Goal: Information Seeking & Learning: Learn about a topic

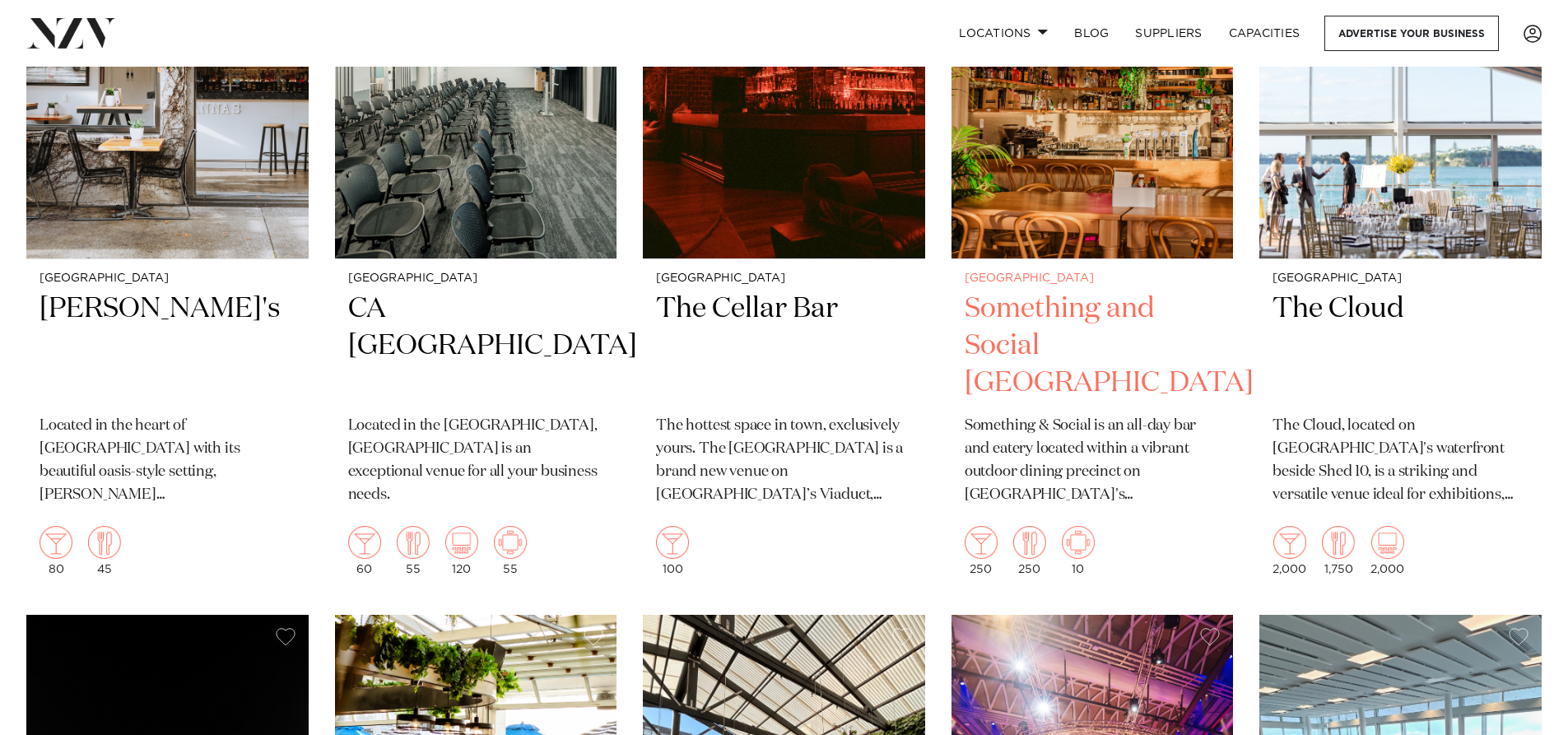
scroll to position [10206, 0]
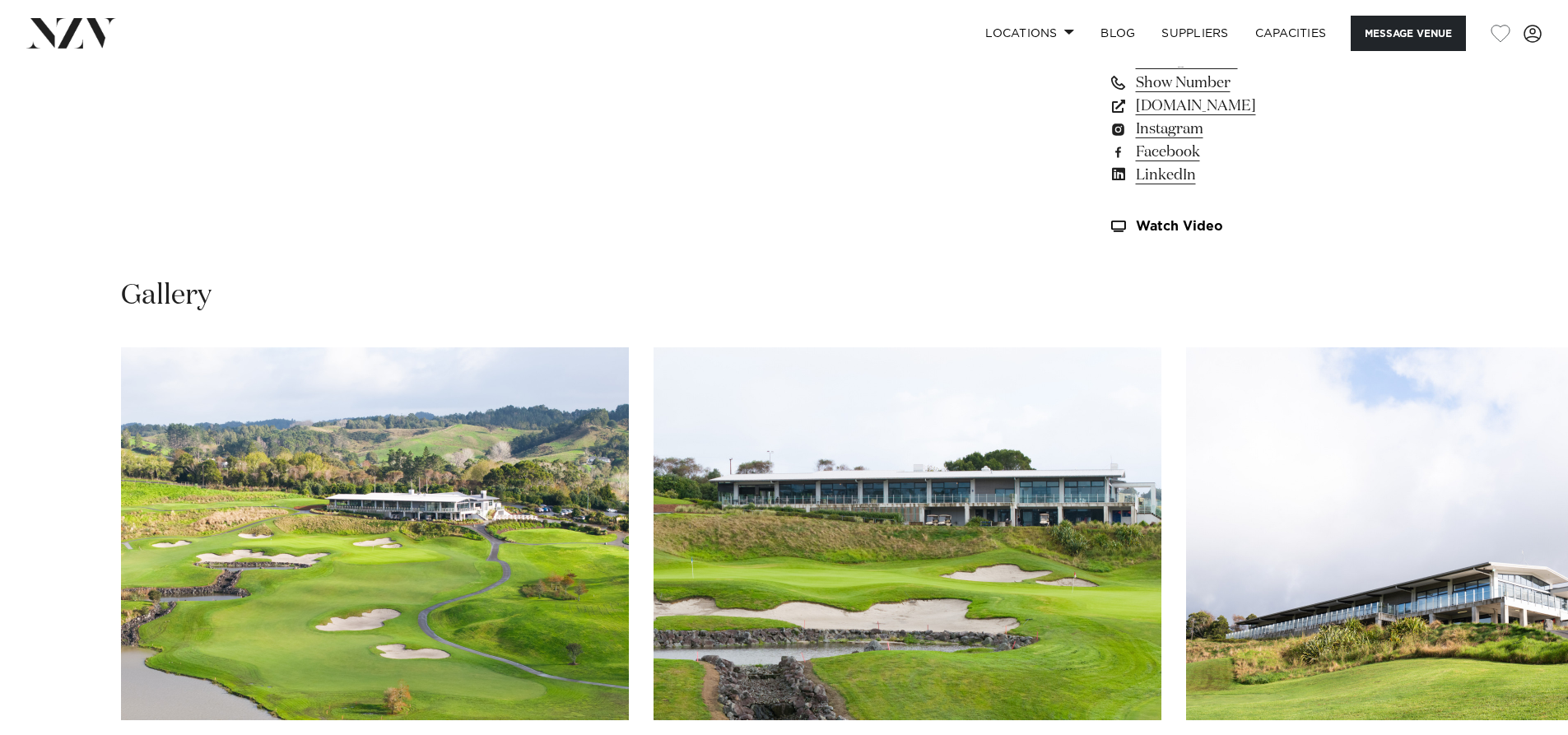
scroll to position [1235, 0]
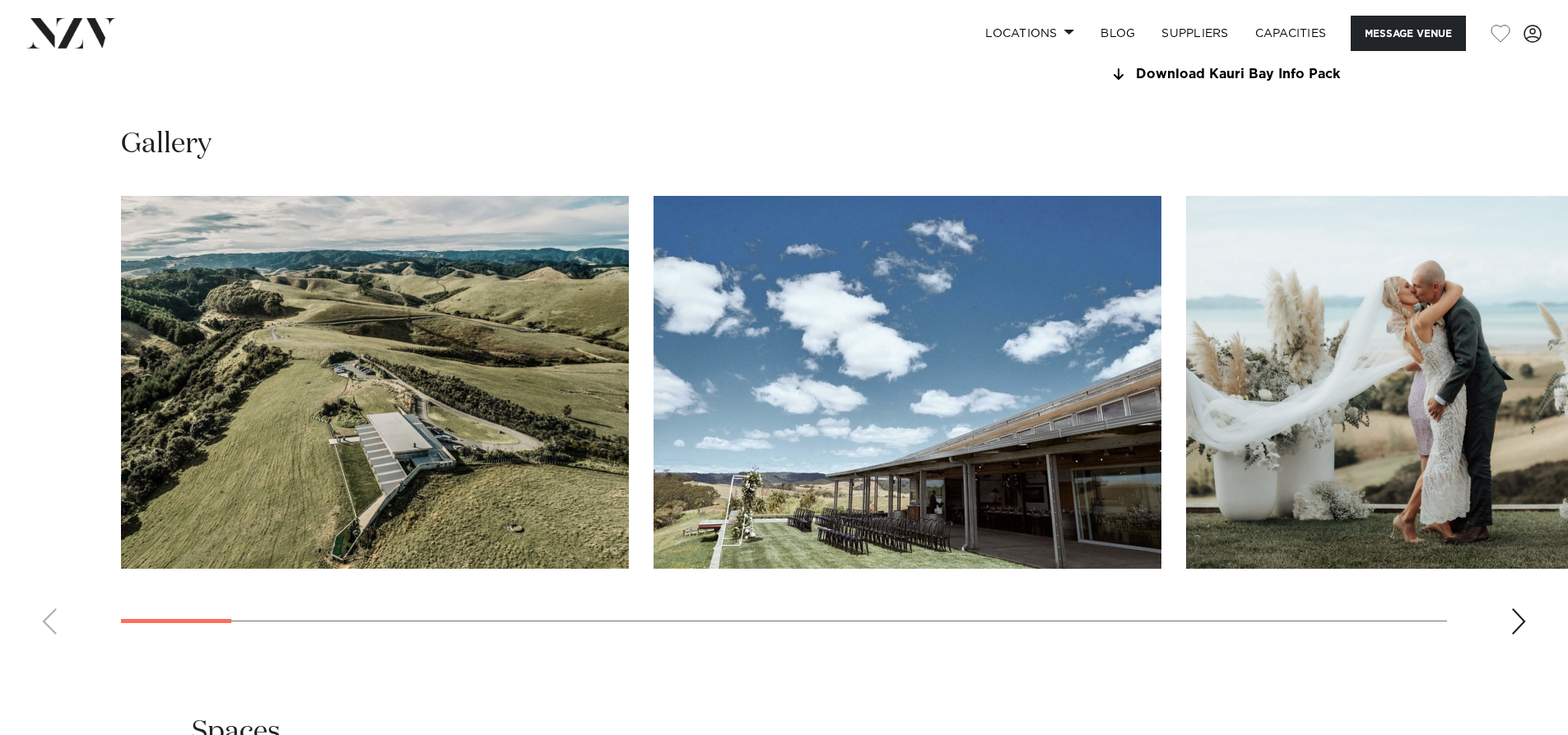
scroll to position [1646, 0]
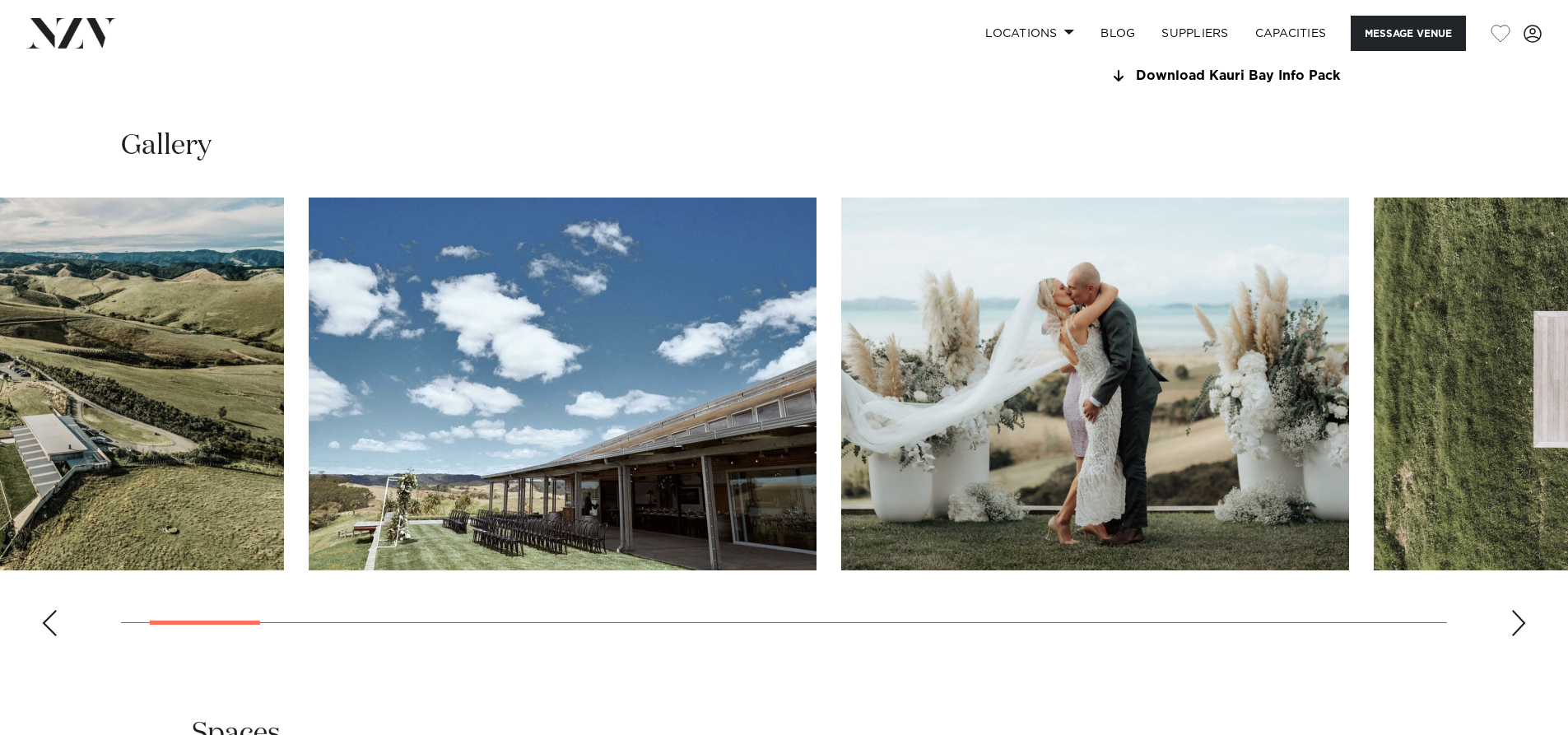
click at [598, 367] on img "2 / 30" at bounding box center [562, 383] width 508 height 373
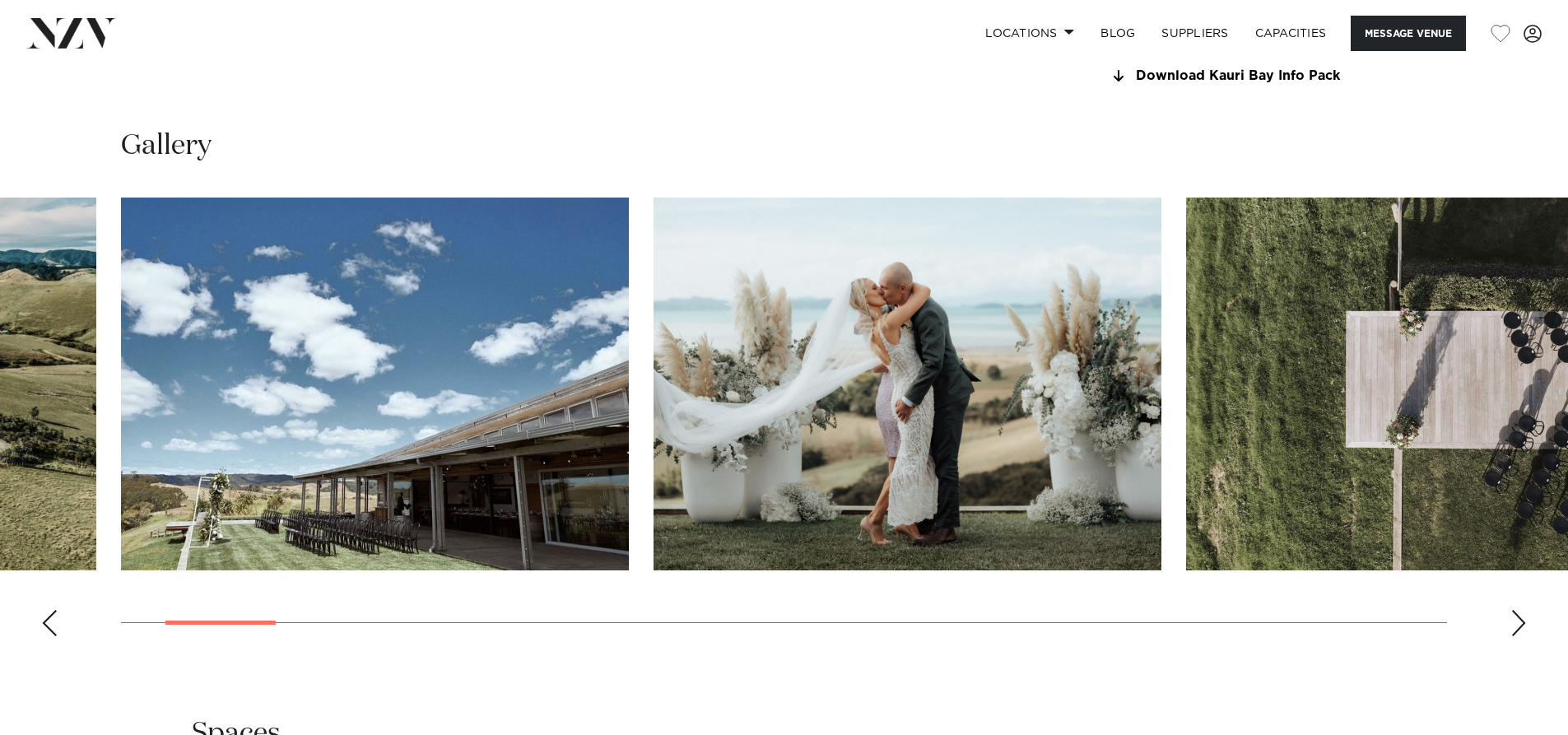
click at [1186, 361] on img "4 / 30" at bounding box center [1440, 383] width 508 height 373
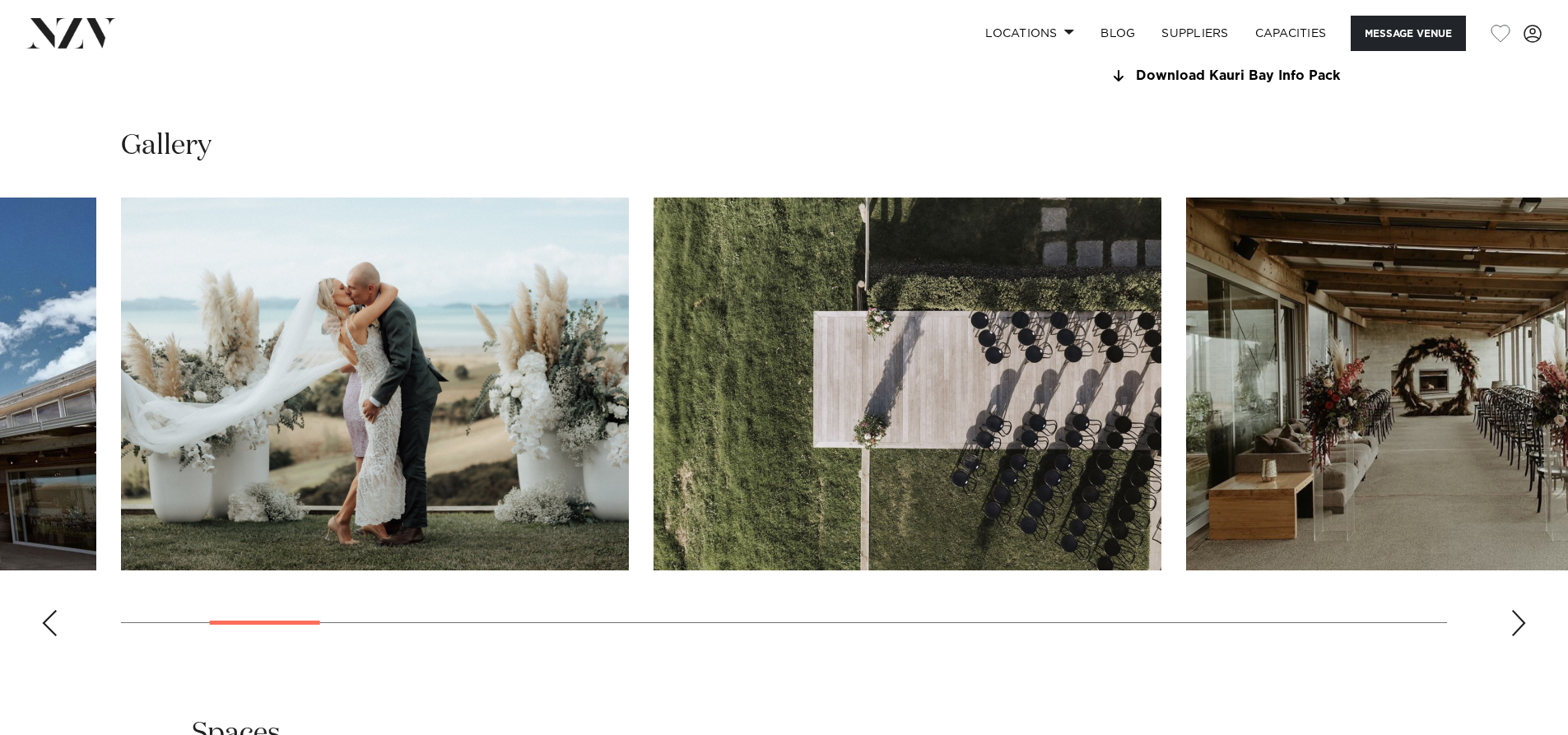
scroll to position [1728, 0]
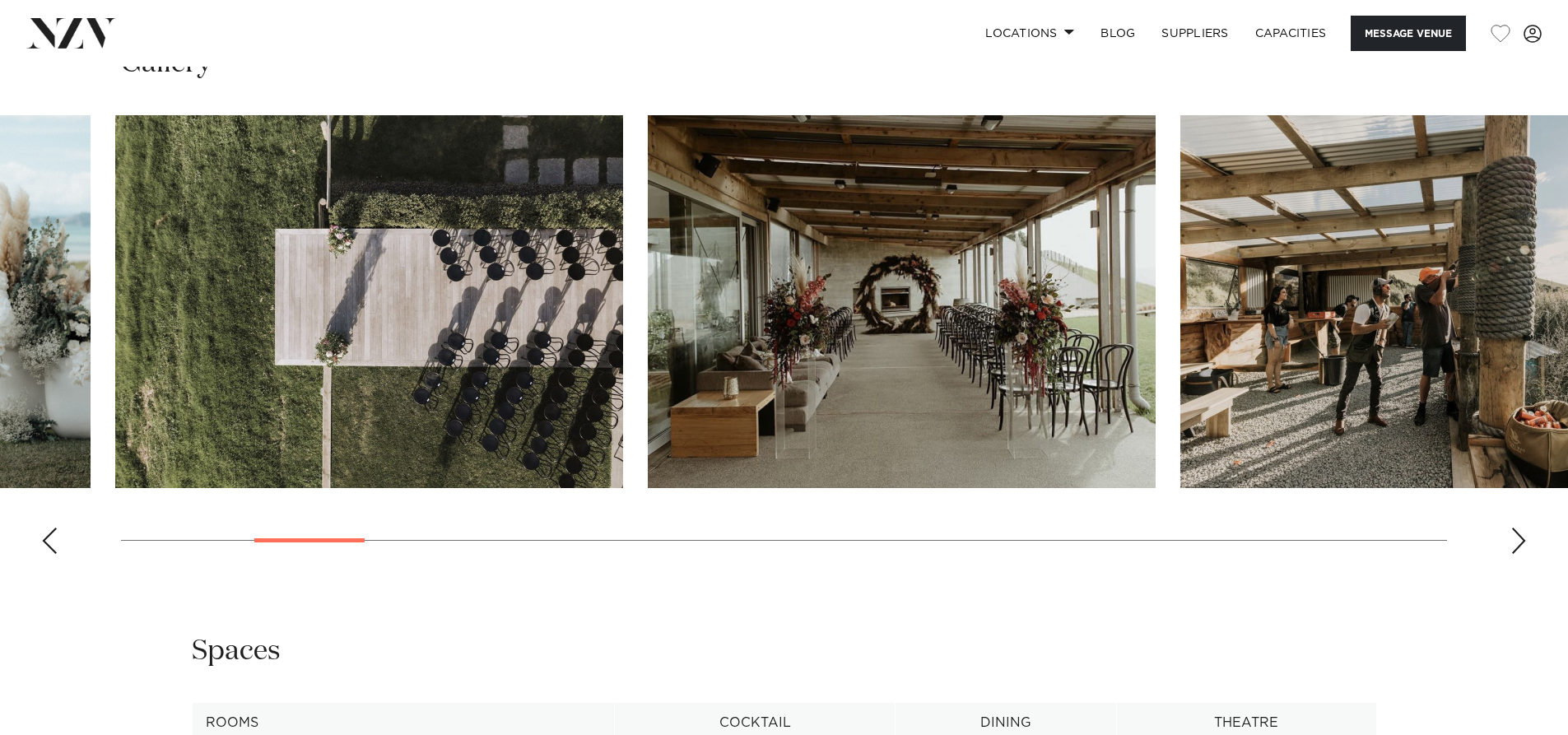
click at [565, 357] on img "4 / 30" at bounding box center [369, 301] width 508 height 373
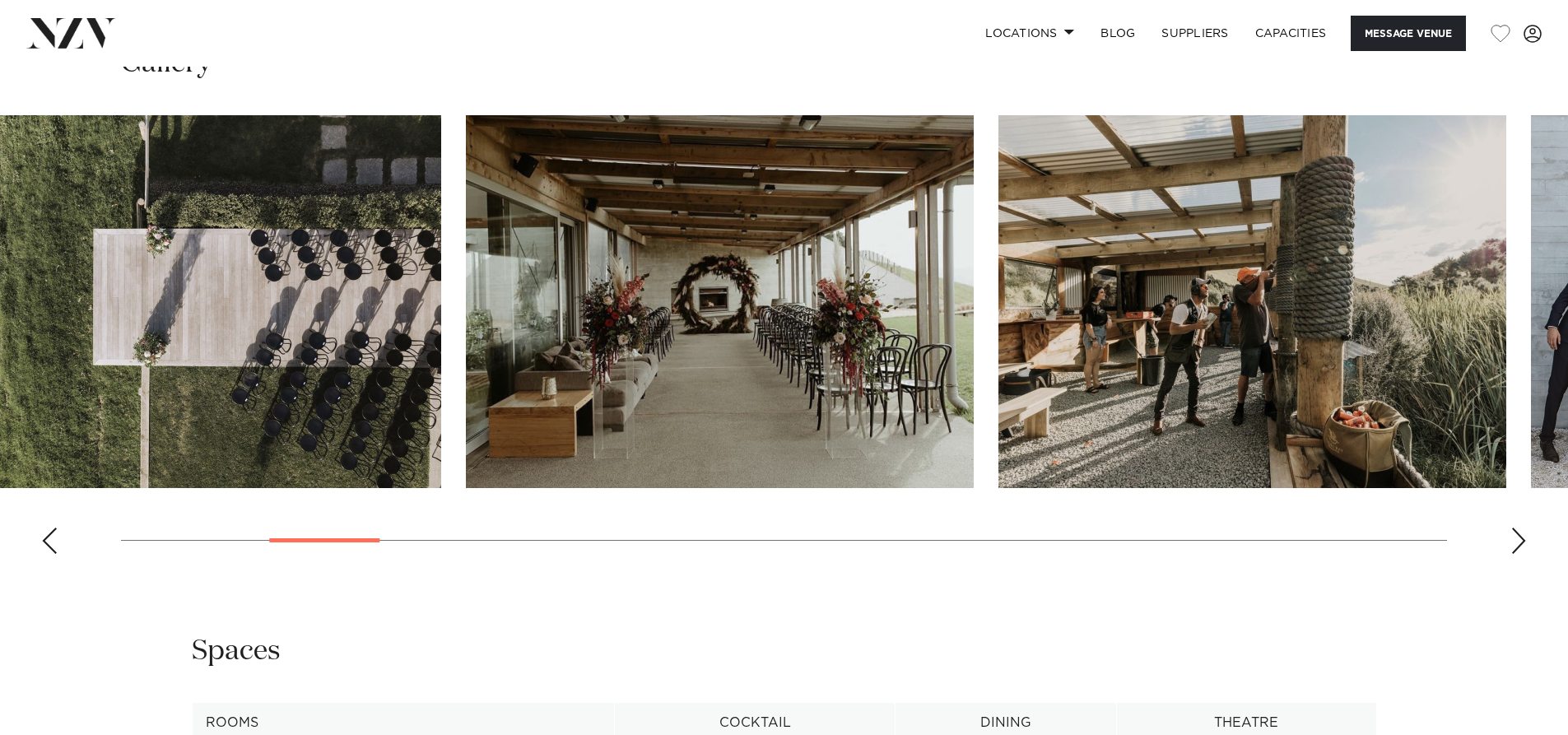
click at [849, 355] on img "5 / 30" at bounding box center [720, 301] width 508 height 373
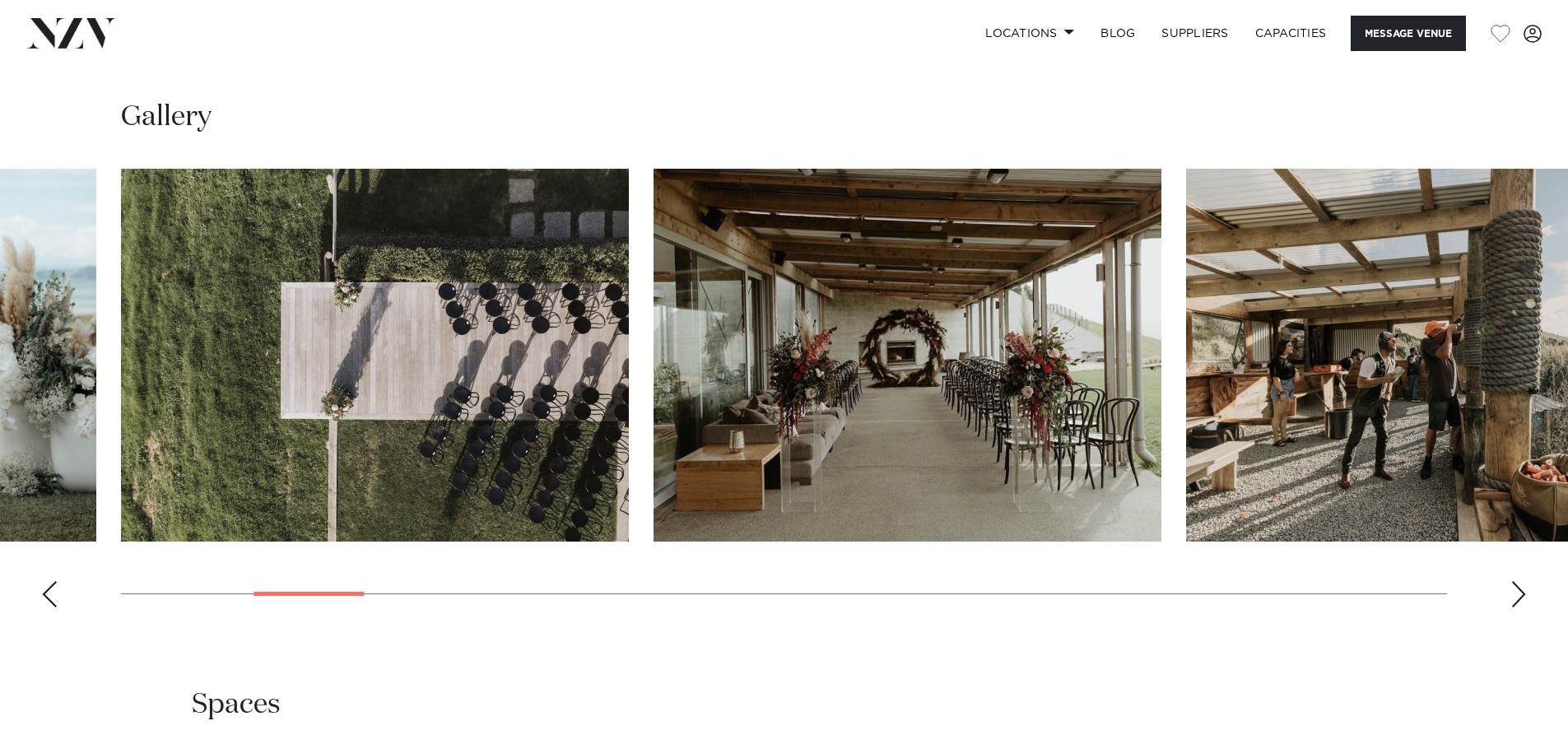
scroll to position [1646, 0]
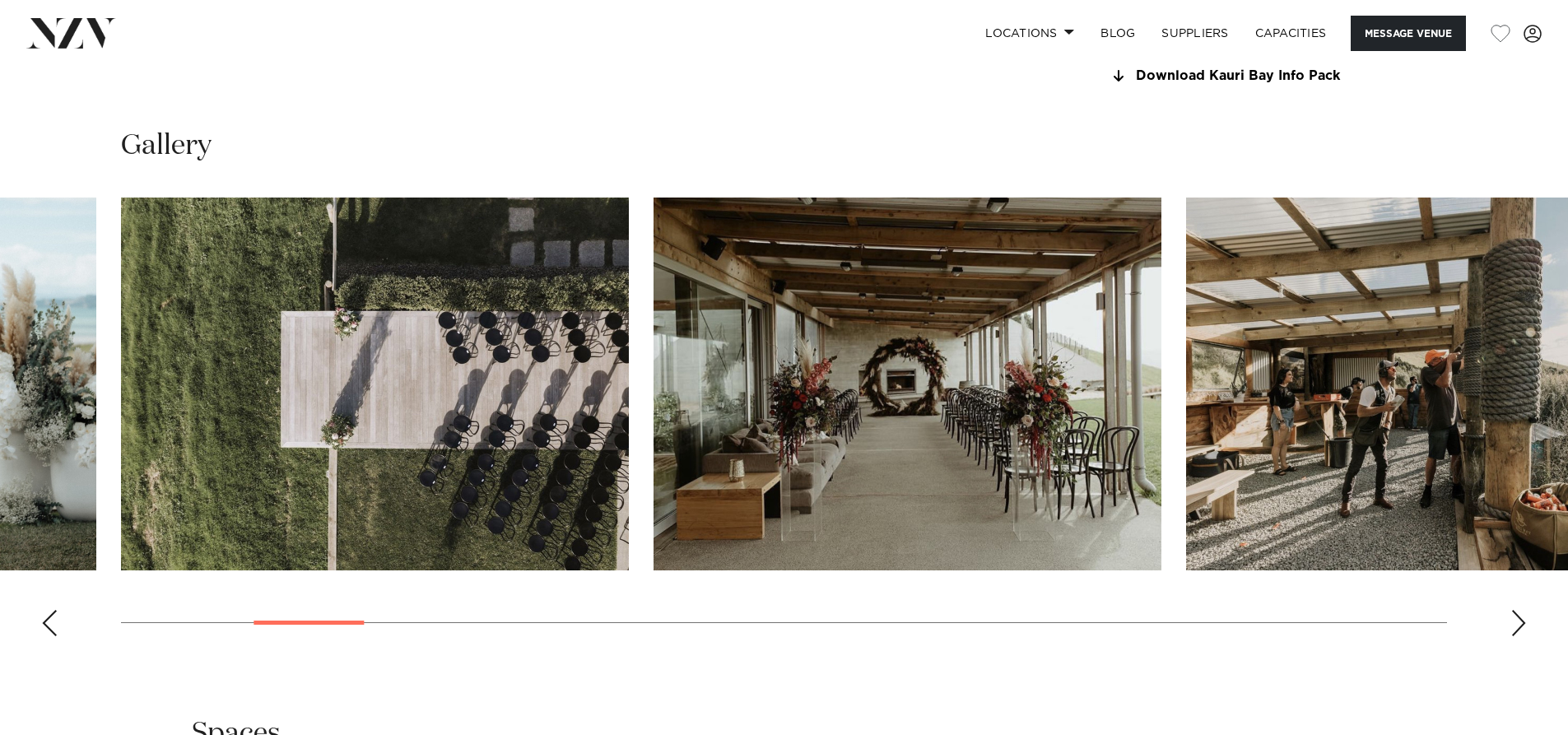
click at [1380, 393] on img "6 / 30" at bounding box center [1440, 383] width 508 height 373
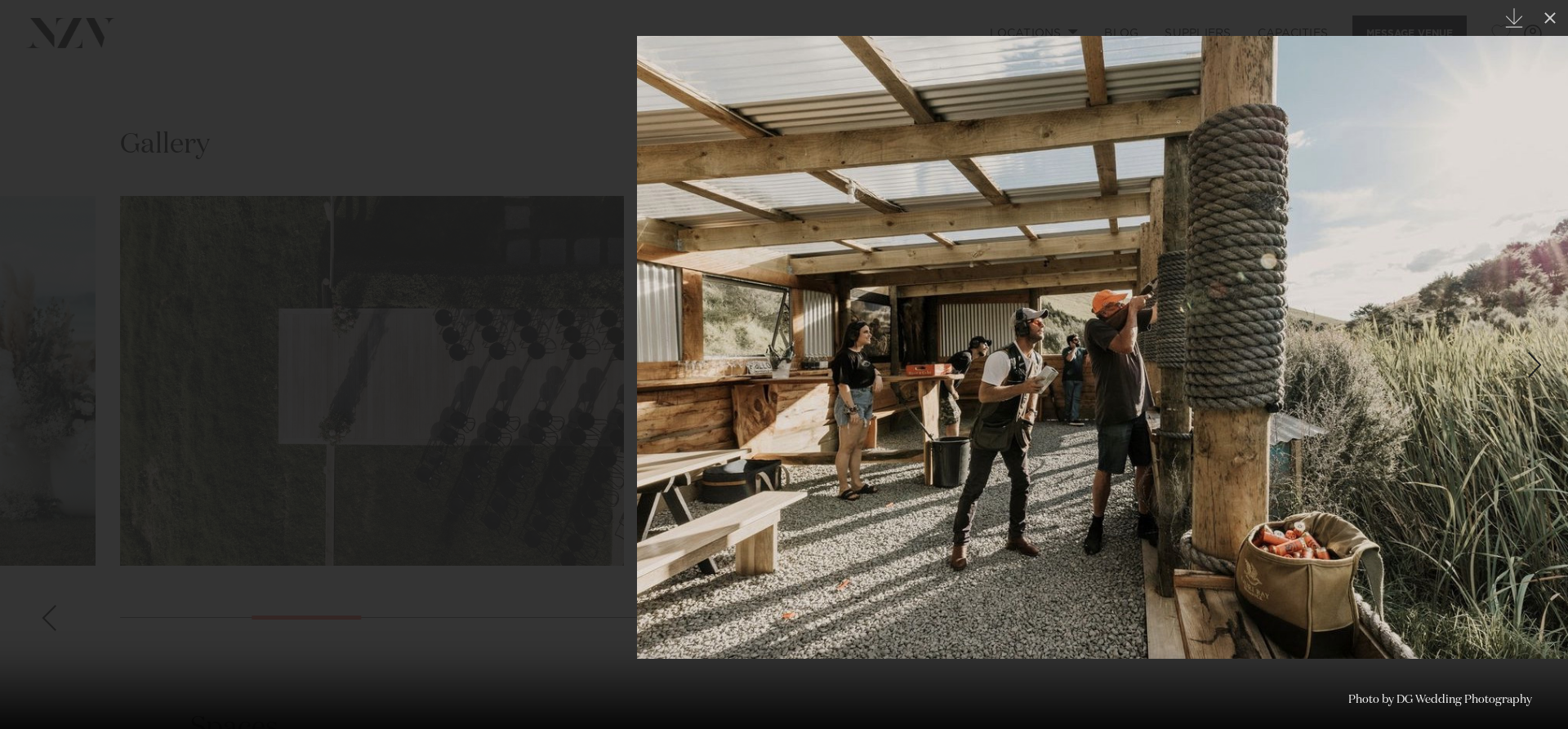
drag, startPoint x: 633, startPoint y: 448, endPoint x: 1250, endPoint y: 435, distance: 617.1
click at [1237, 438] on img at bounding box center [1117, 347] width 960 height 623
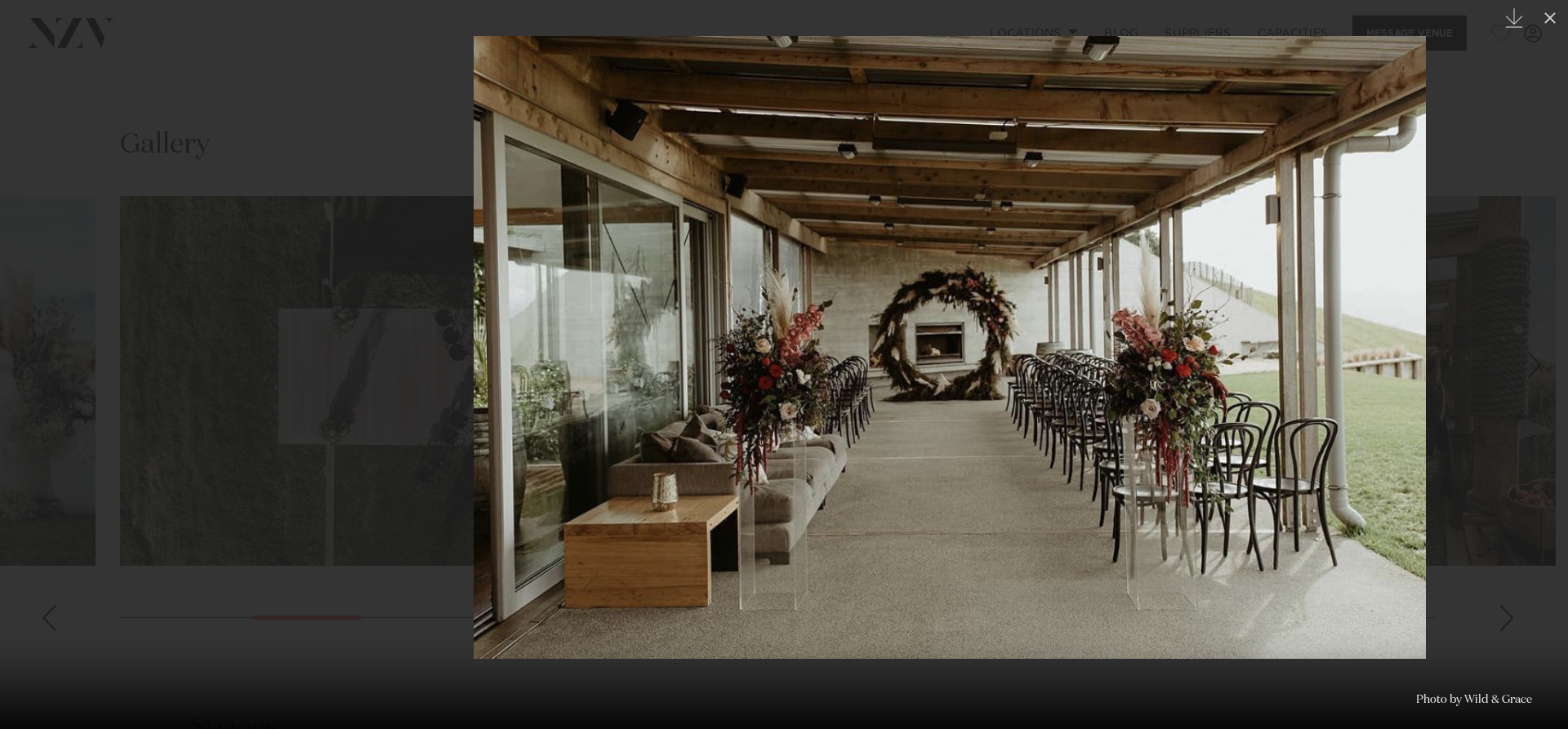
drag, startPoint x: 788, startPoint y: 365, endPoint x: 1081, endPoint y: 365, distance: 293.0
click at [1081, 365] on img at bounding box center [950, 347] width 952 height 623
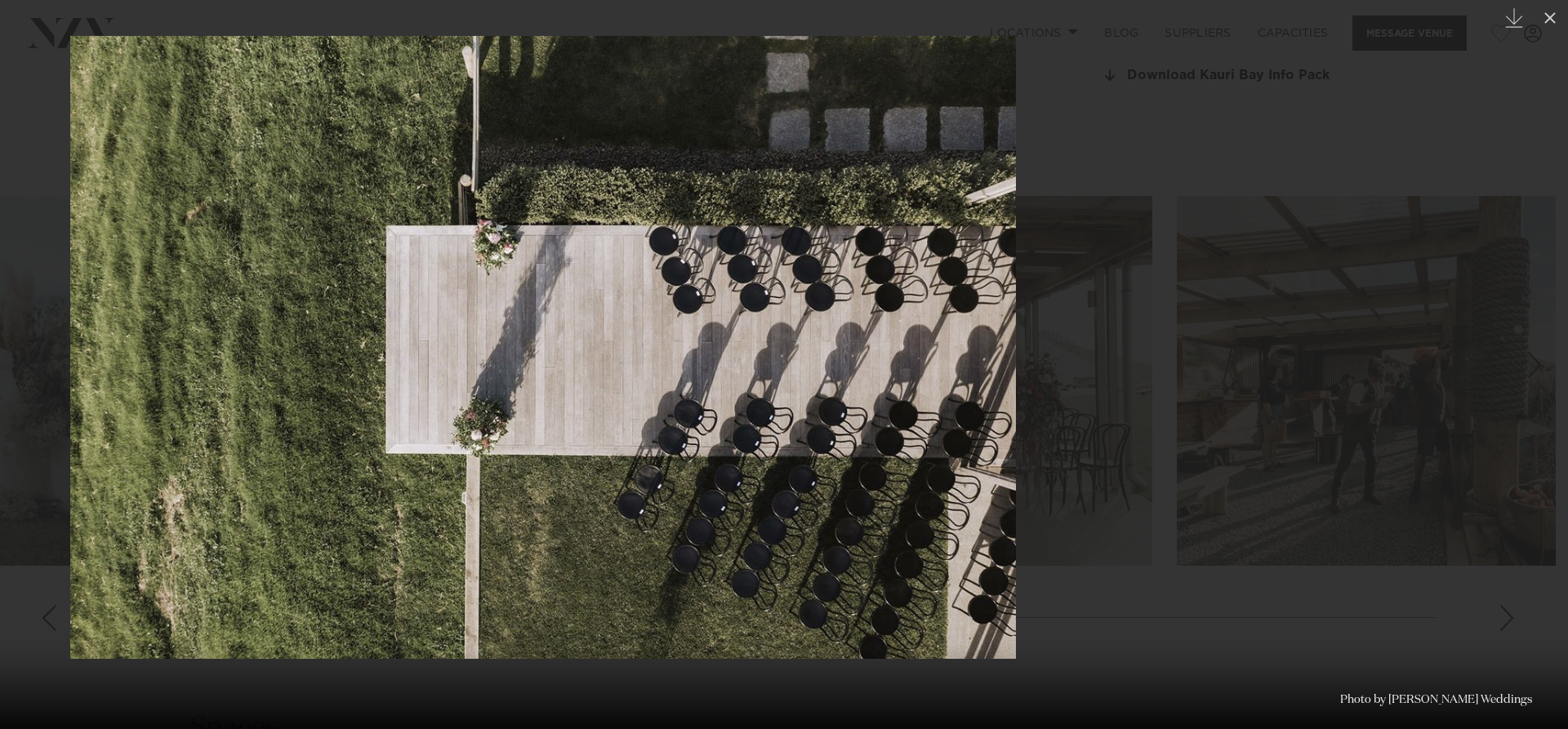
drag, startPoint x: 909, startPoint y: 369, endPoint x: 523, endPoint y: 355, distance: 386.3
click at [533, 355] on img at bounding box center [542, 347] width 945 height 623
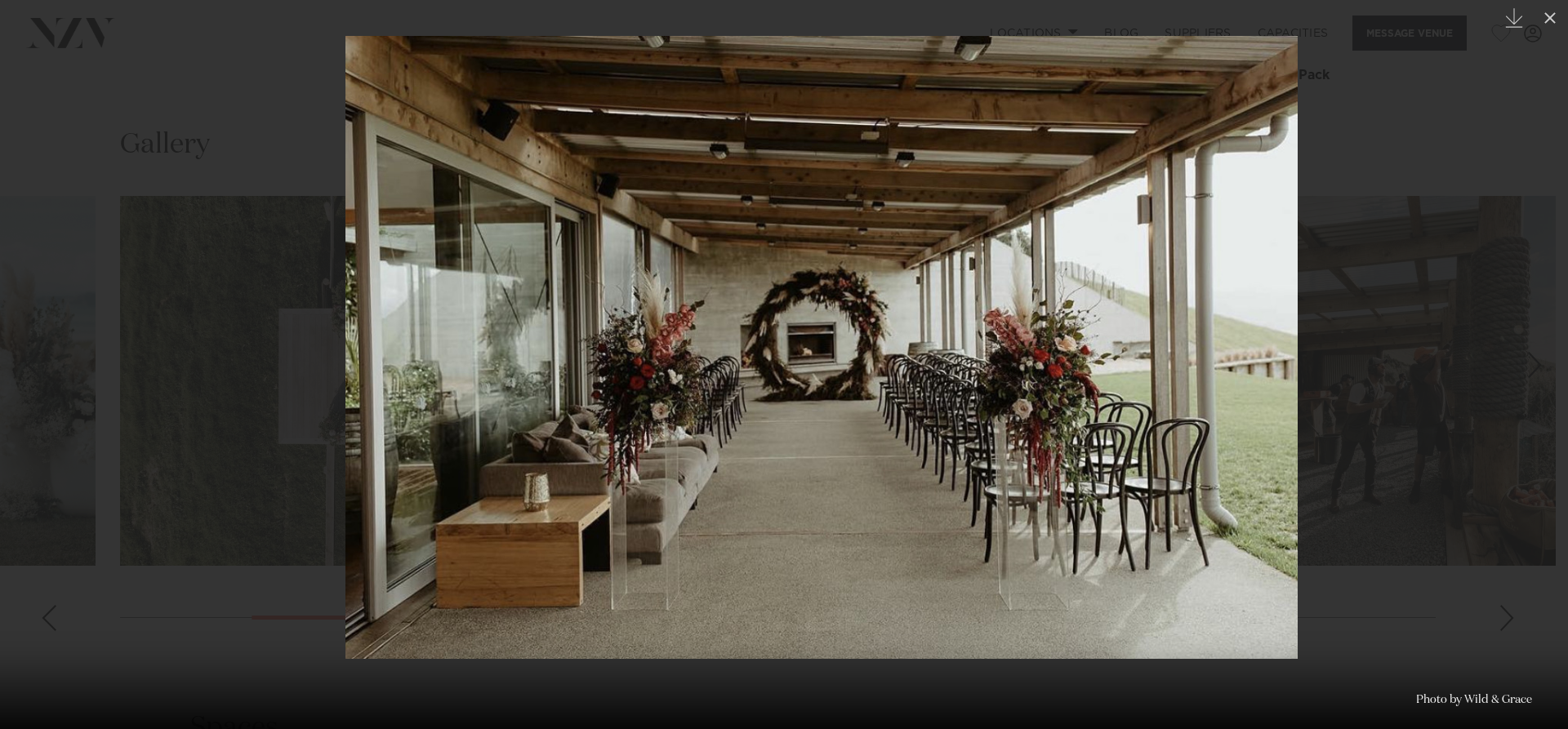
drag, startPoint x: 681, startPoint y: 355, endPoint x: 1180, endPoint y: 392, distance: 500.4
click at [1180, 392] on img at bounding box center [821, 347] width 952 height 623
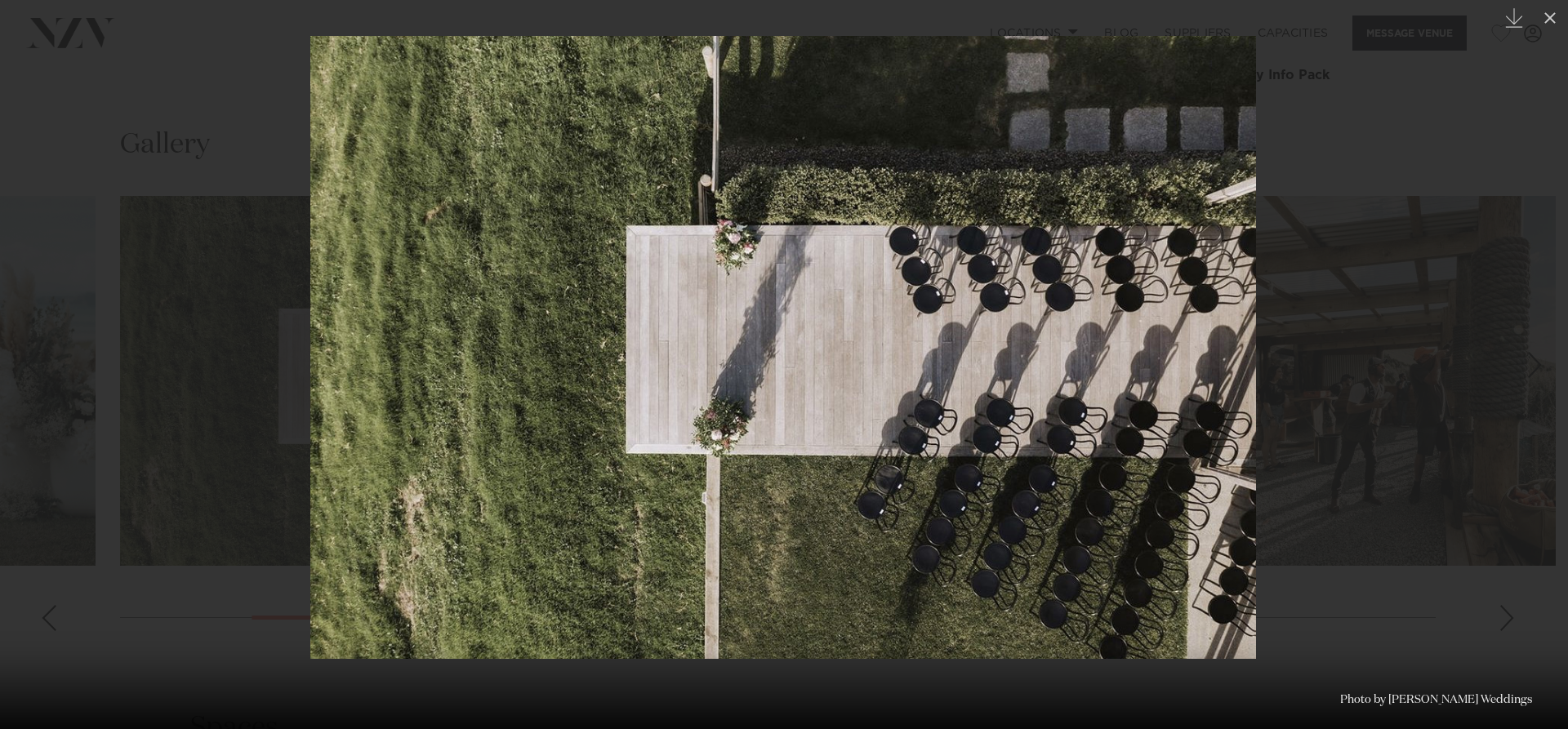
drag, startPoint x: 916, startPoint y: 389, endPoint x: 1363, endPoint y: 389, distance: 447.0
click at [1251, 389] on img at bounding box center [783, 347] width 945 height 623
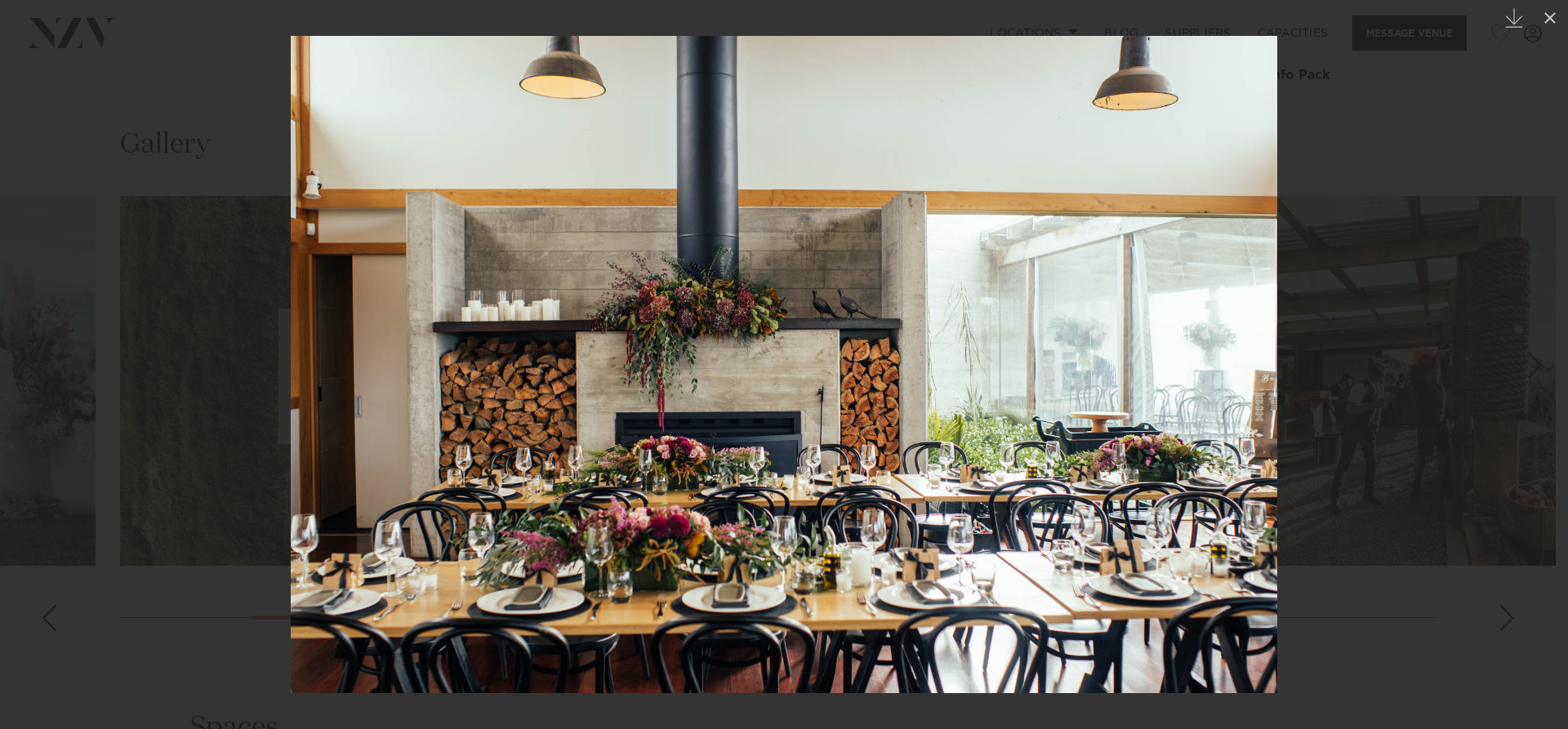
click at [1374, 404] on div at bounding box center [784, 364] width 1568 height 729
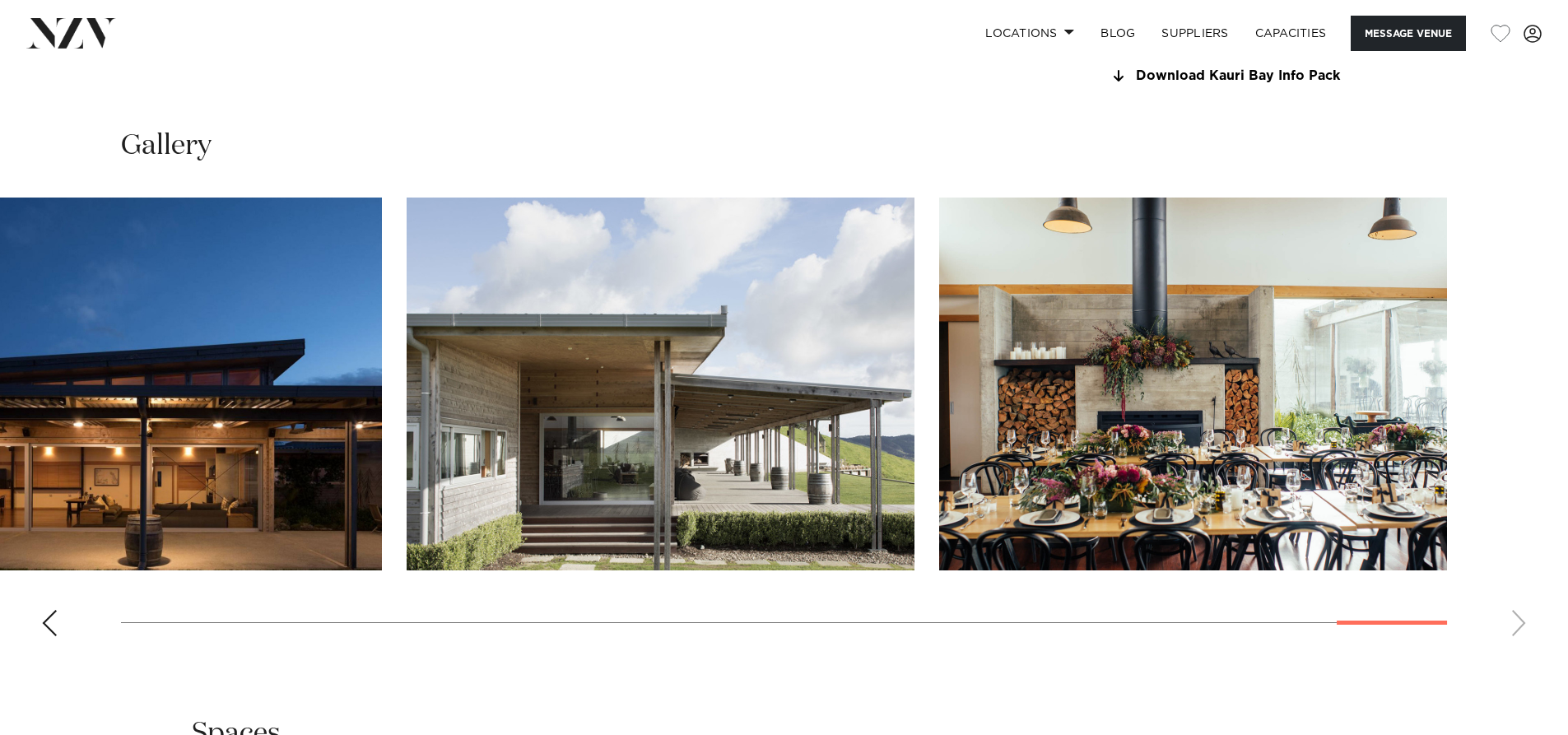
click at [268, 436] on img "28 / 30" at bounding box center [128, 383] width 508 height 373
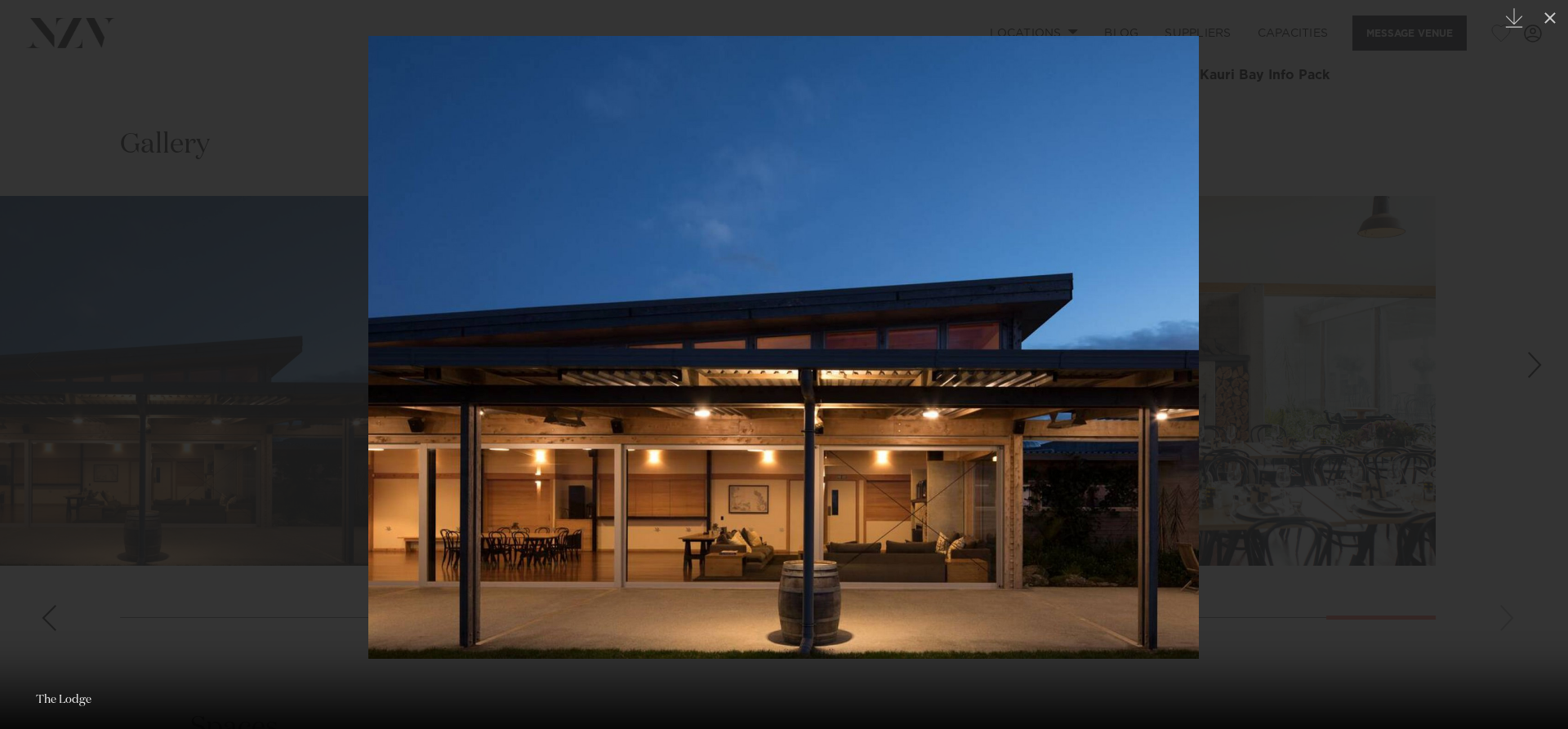
click at [1327, 197] on div at bounding box center [784, 364] width 1568 height 729
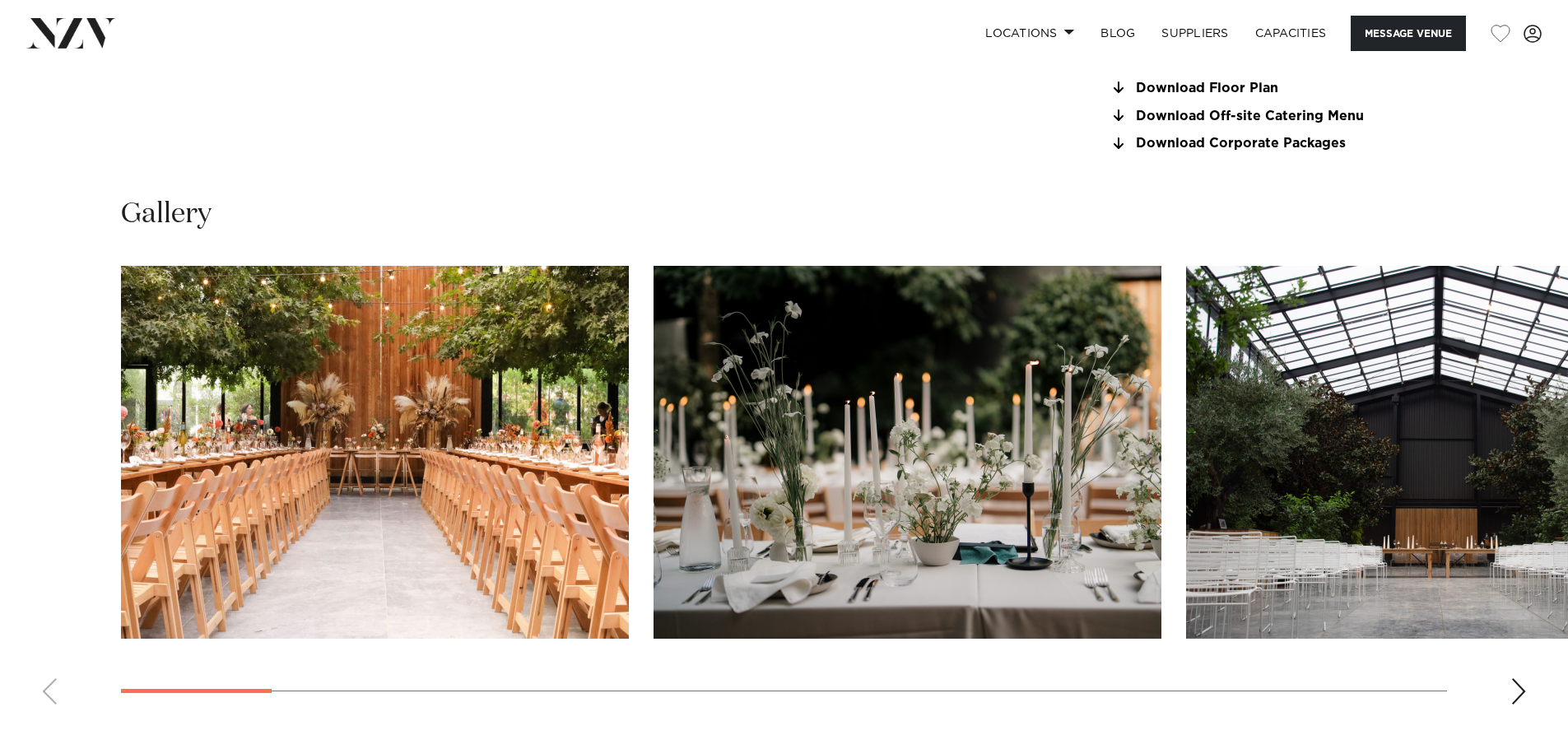
scroll to position [1563, 0]
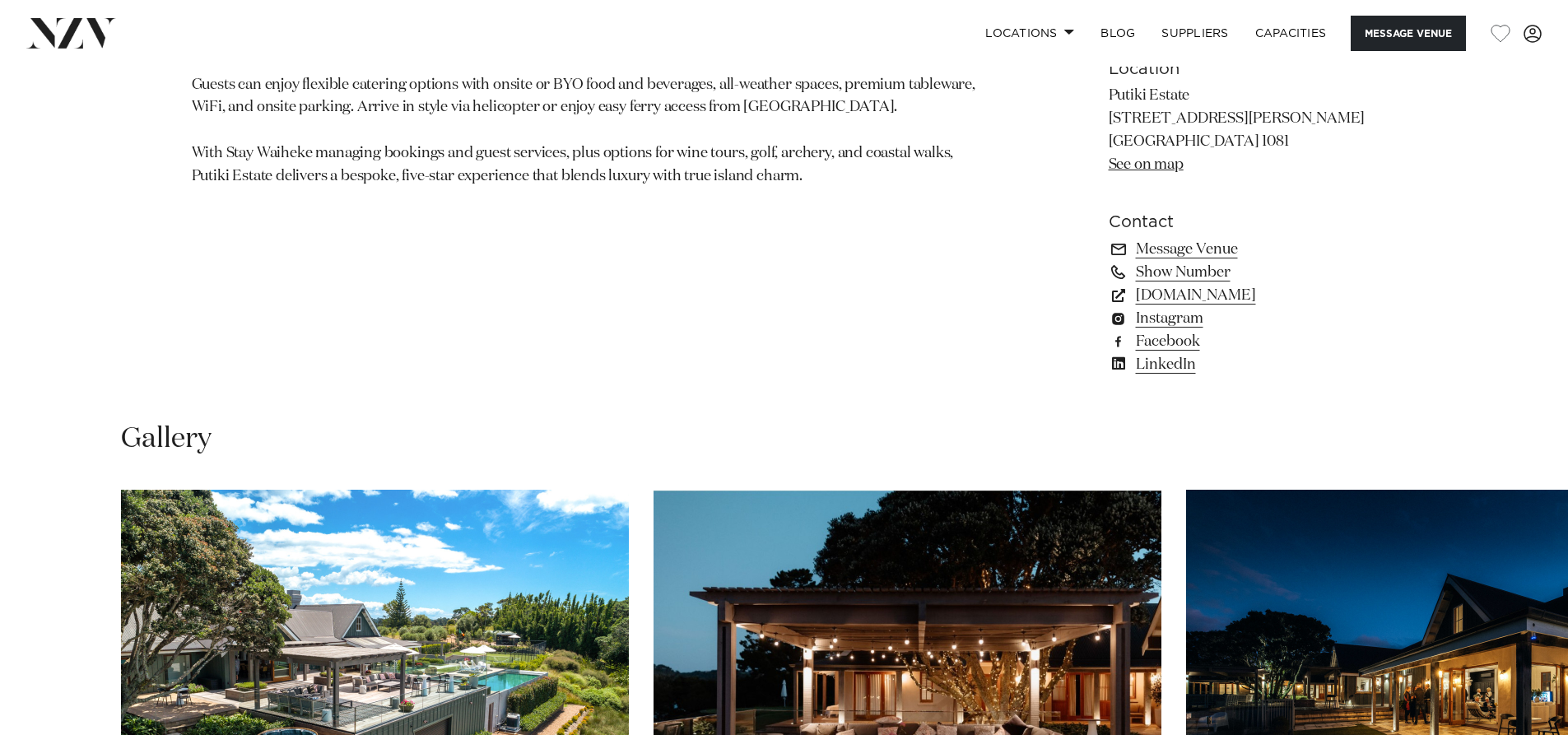
scroll to position [1490, 0]
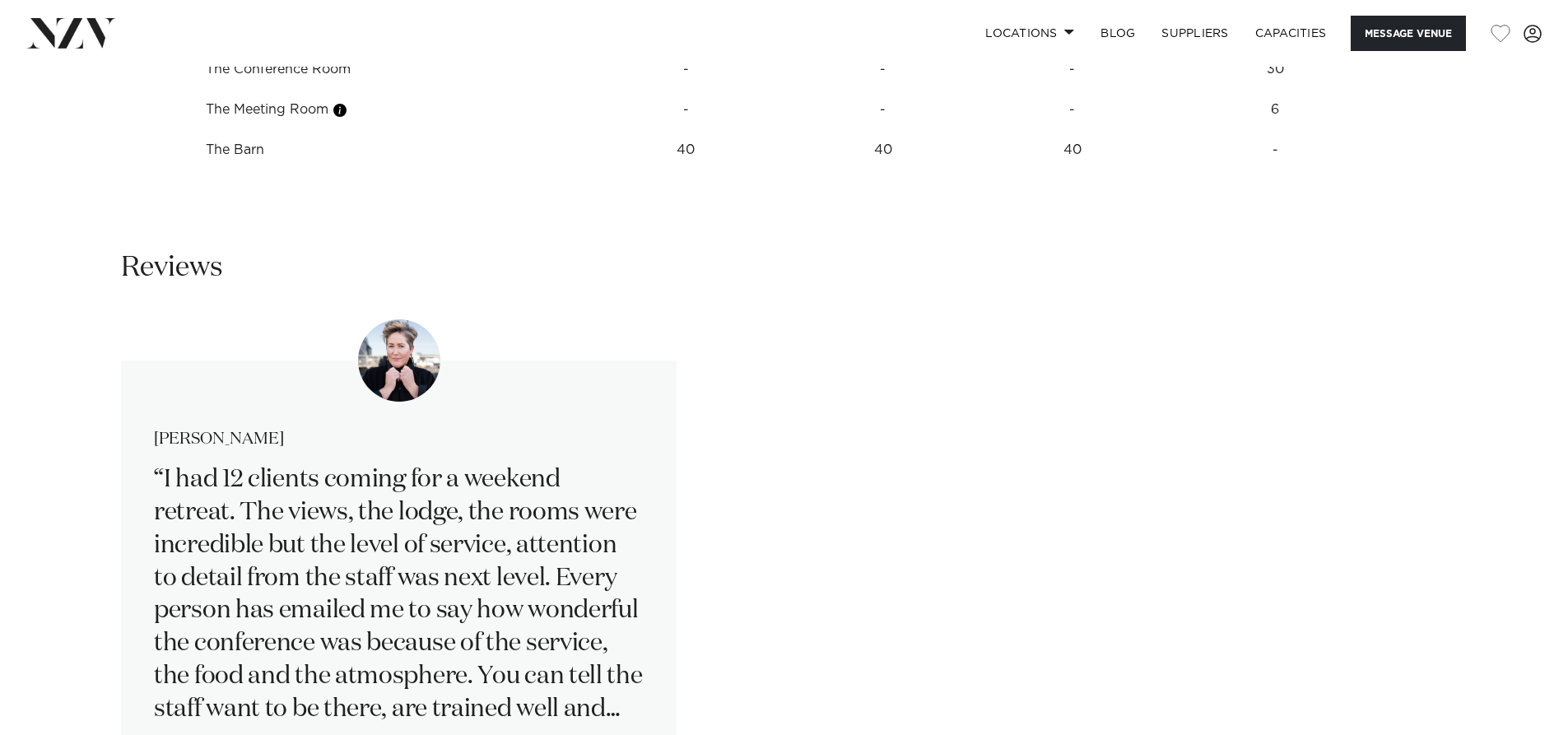
scroll to position [2223, 0]
